Goal: Task Accomplishment & Management: Manage account settings

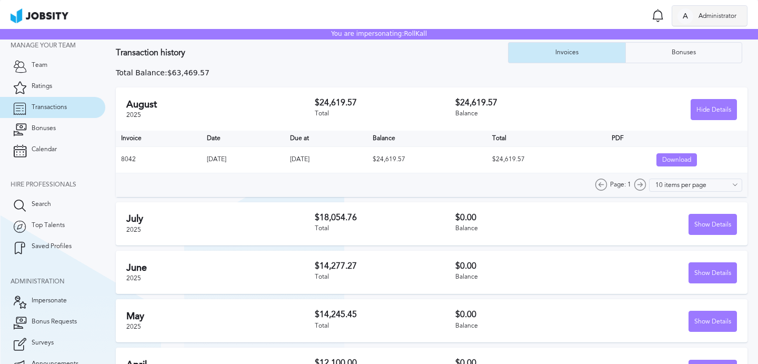
click at [695, 11] on div "A Administrator" at bounding box center [710, 16] width 75 height 21
click at [712, 21] on li "Log Out" at bounding box center [710, 15] width 76 height 21
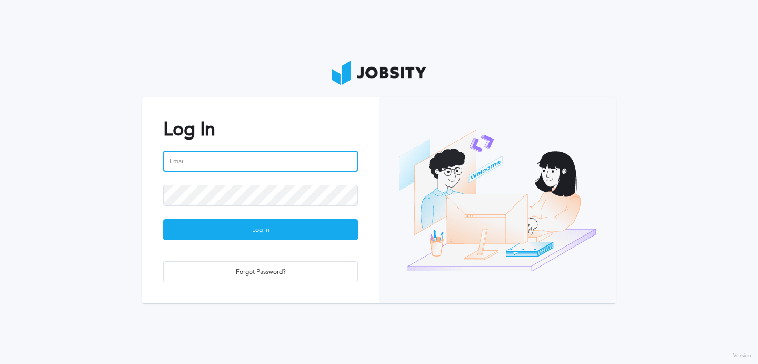
click at [246, 160] on input "email" at bounding box center [260, 161] width 195 height 21
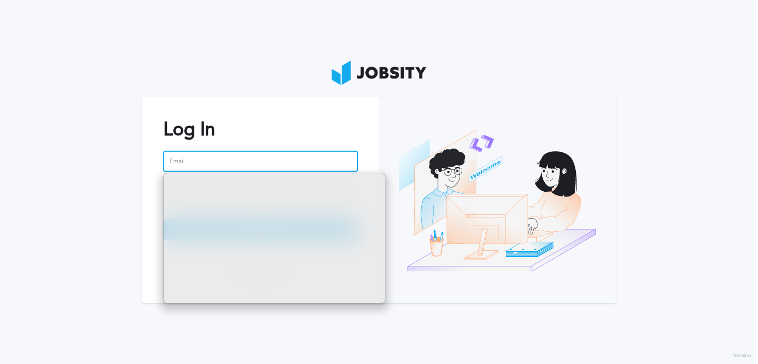
type input "[EMAIL_ADDRESS][PERSON_NAME][DOMAIN_NAME]"
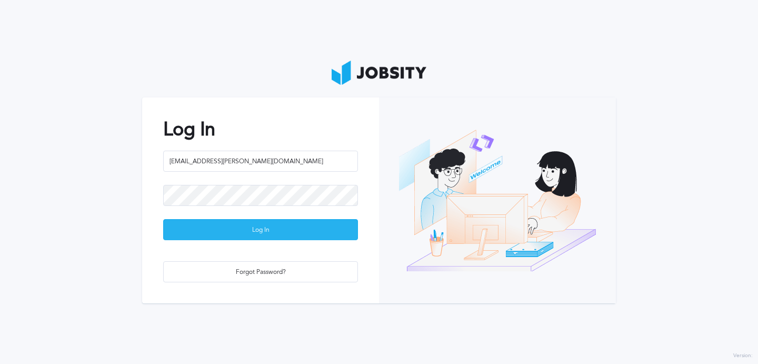
click at [276, 232] on div "Log In" at bounding box center [261, 230] width 194 height 21
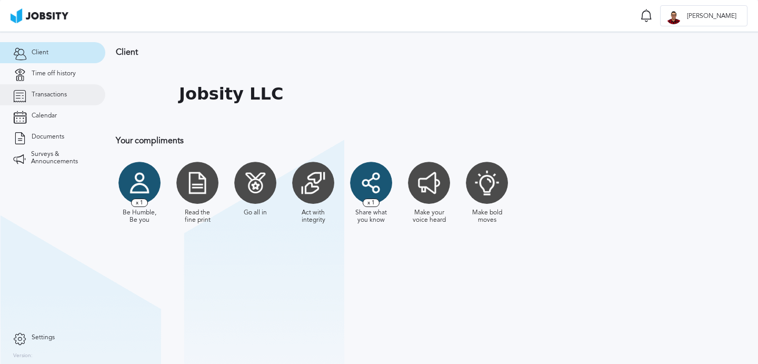
click at [51, 95] on span "Transactions" at bounding box center [49, 94] width 35 height 7
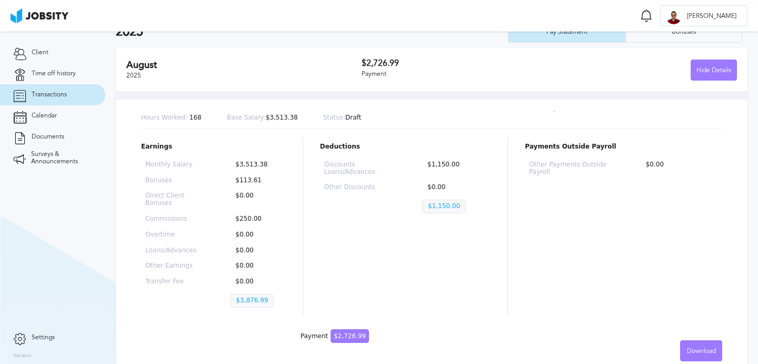
scroll to position [54, 0]
